Goal: Task Accomplishment & Management: Manage account settings

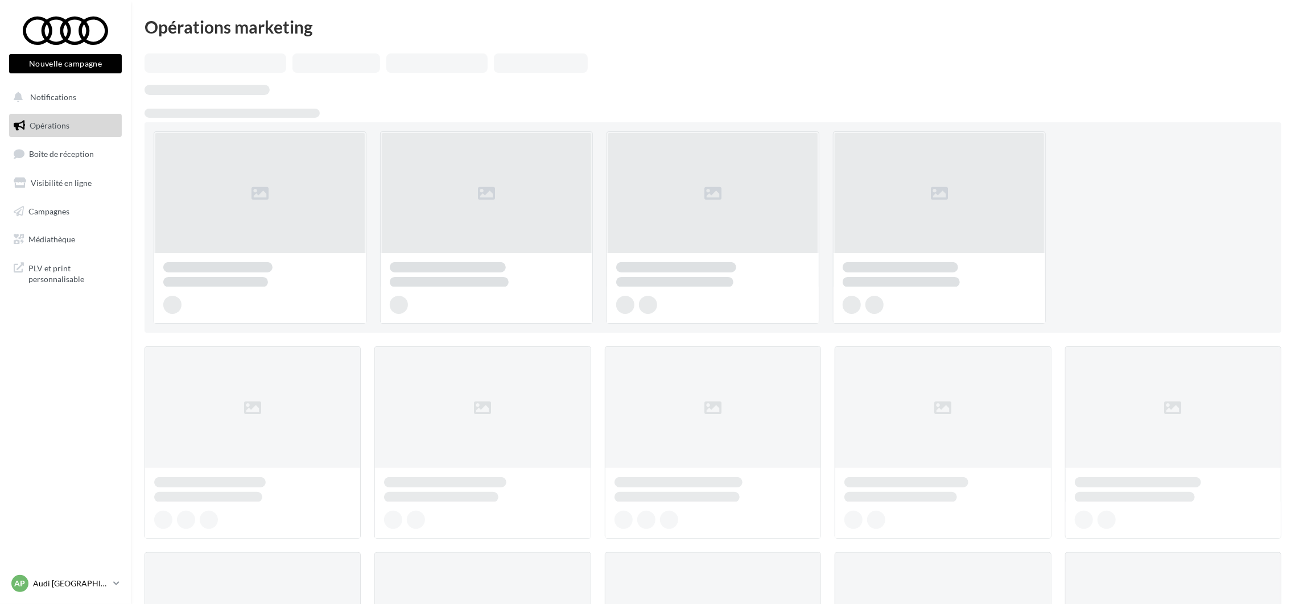
click at [80, 589] on p "Audi [GEOGRAPHIC_DATA] 16" at bounding box center [71, 583] width 76 height 11
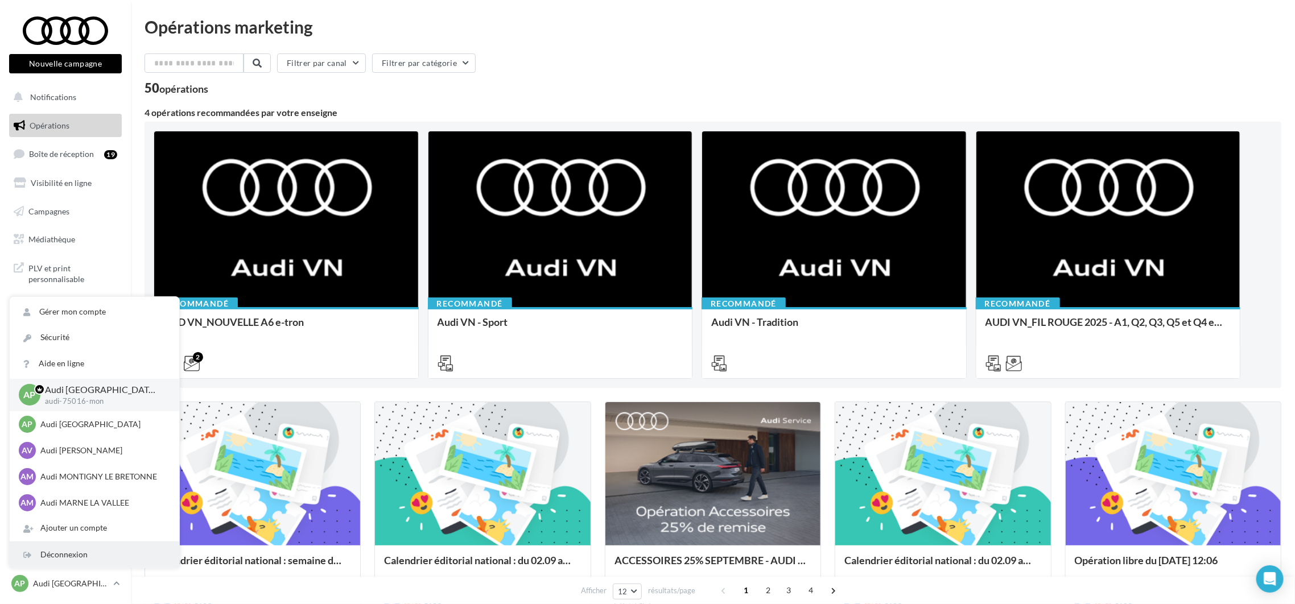
click at [87, 552] on div "Déconnexion" at bounding box center [95, 555] width 170 height 26
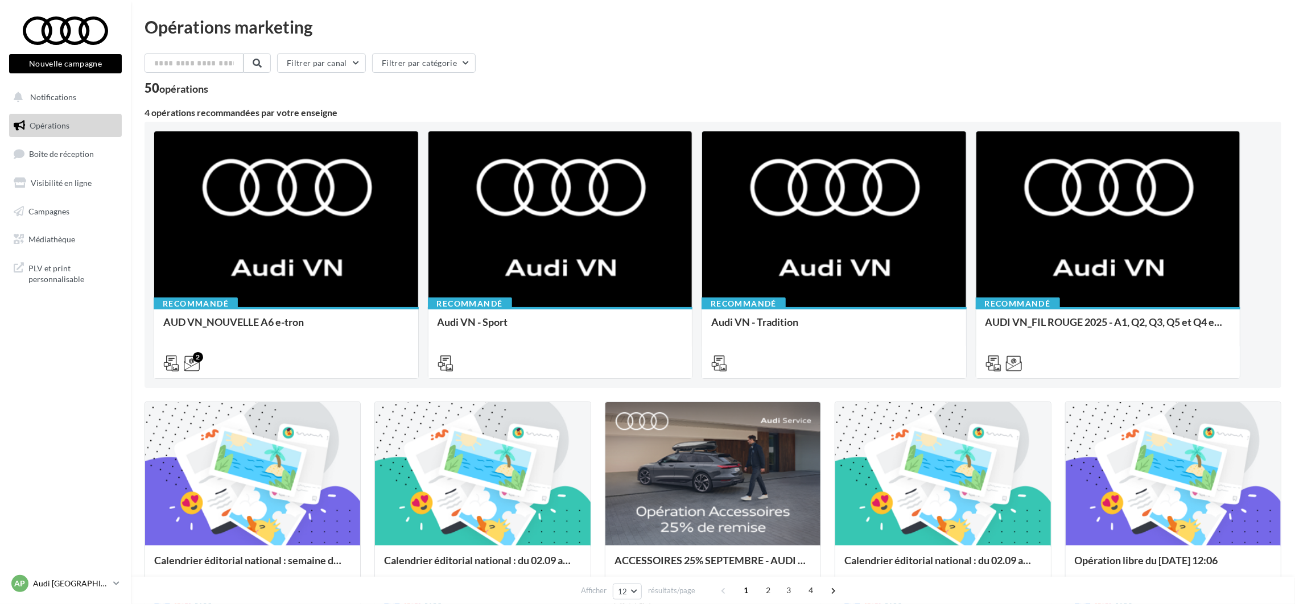
click at [93, 580] on p "Audi [GEOGRAPHIC_DATA] 16" at bounding box center [71, 583] width 76 height 11
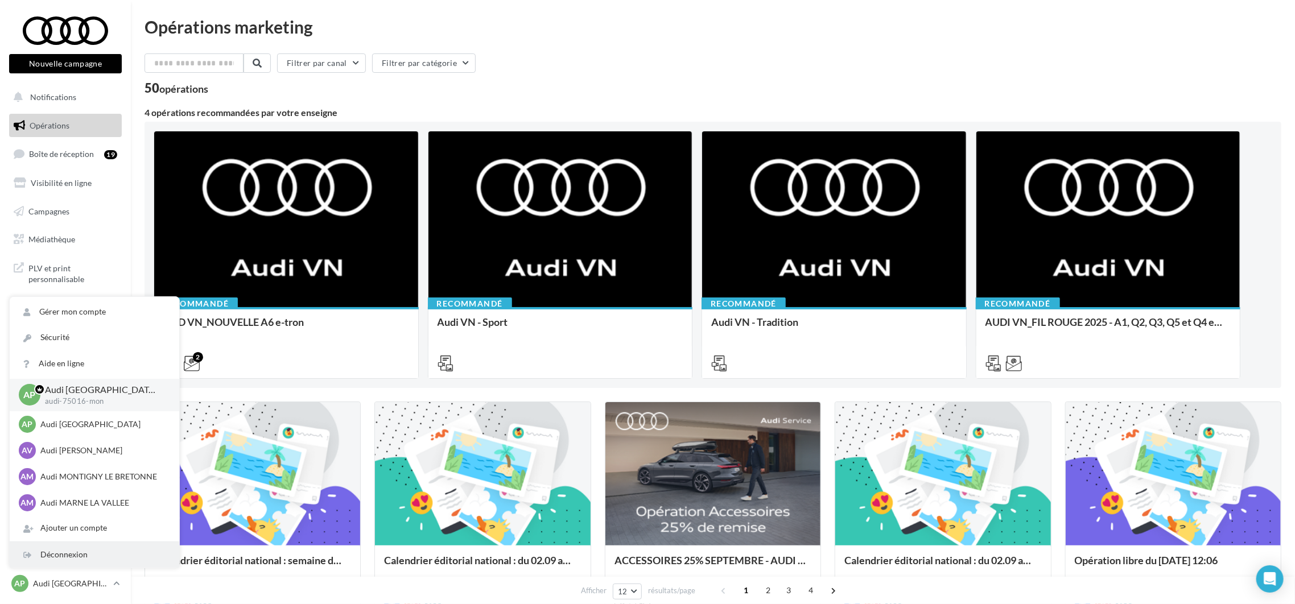
click at [87, 562] on div "Déconnexion" at bounding box center [95, 555] width 170 height 26
